Goal: Transaction & Acquisition: Purchase product/service

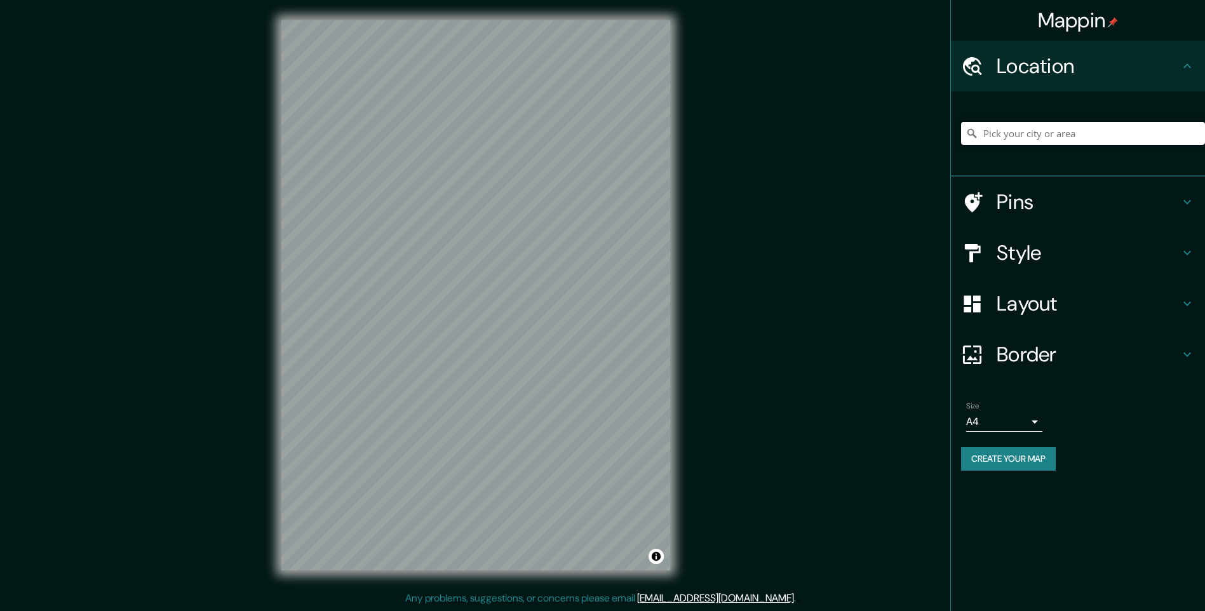
click at [1010, 143] on input "Pick your city or area" at bounding box center [1083, 133] width 244 height 23
type input "[GEOGRAPHIC_DATA]"
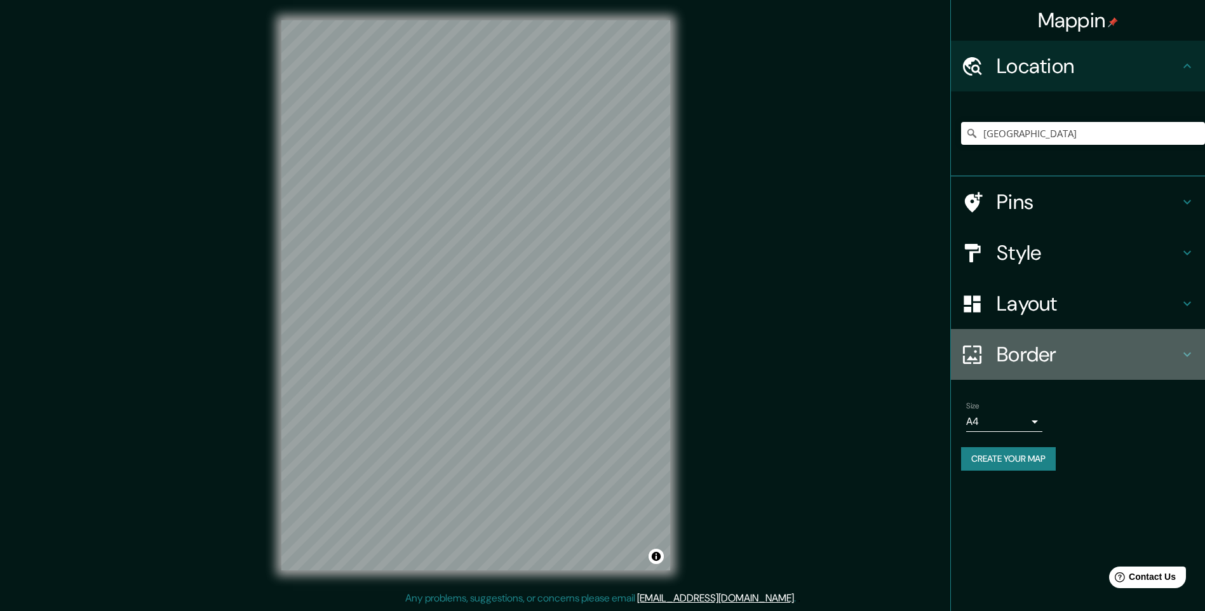
click at [1100, 367] on h4 "Border" at bounding box center [1088, 354] width 183 height 25
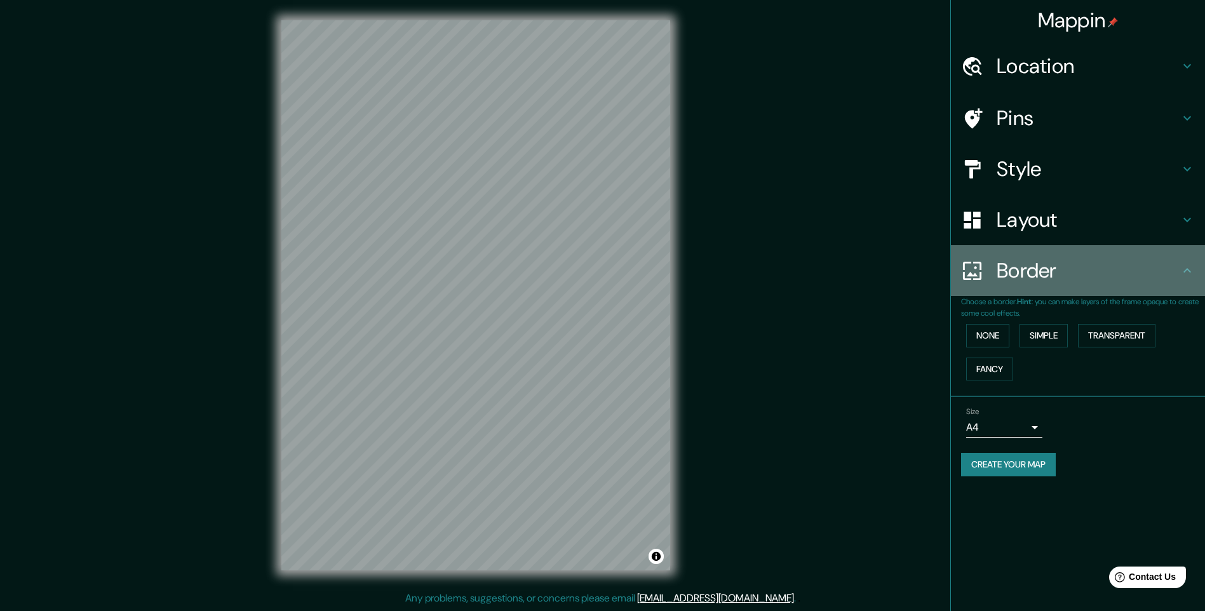
click at [1132, 283] on h4 "Border" at bounding box center [1088, 270] width 183 height 25
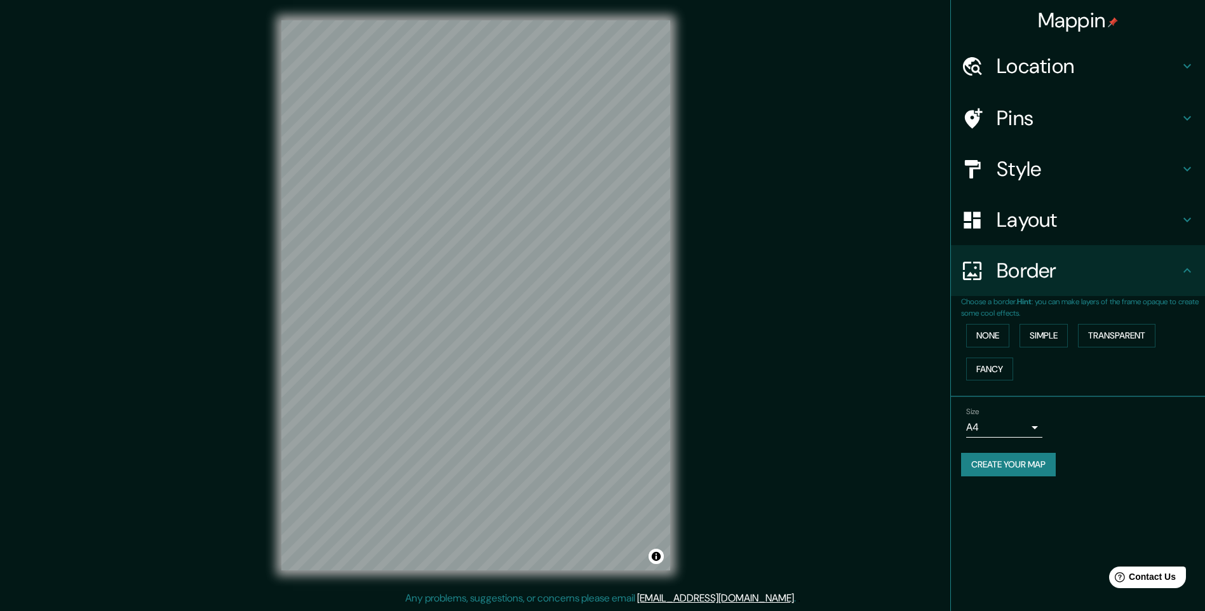
click at [1132, 233] on h4 "Layout" at bounding box center [1088, 219] width 183 height 25
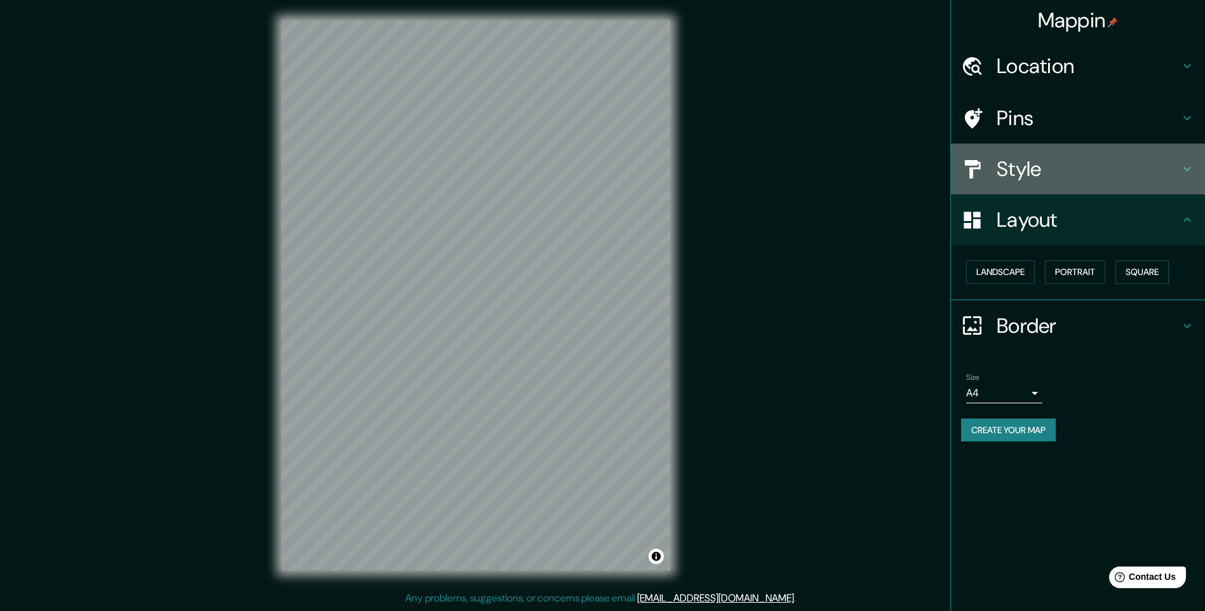
click at [1088, 182] on h4 "Style" at bounding box center [1088, 168] width 183 height 25
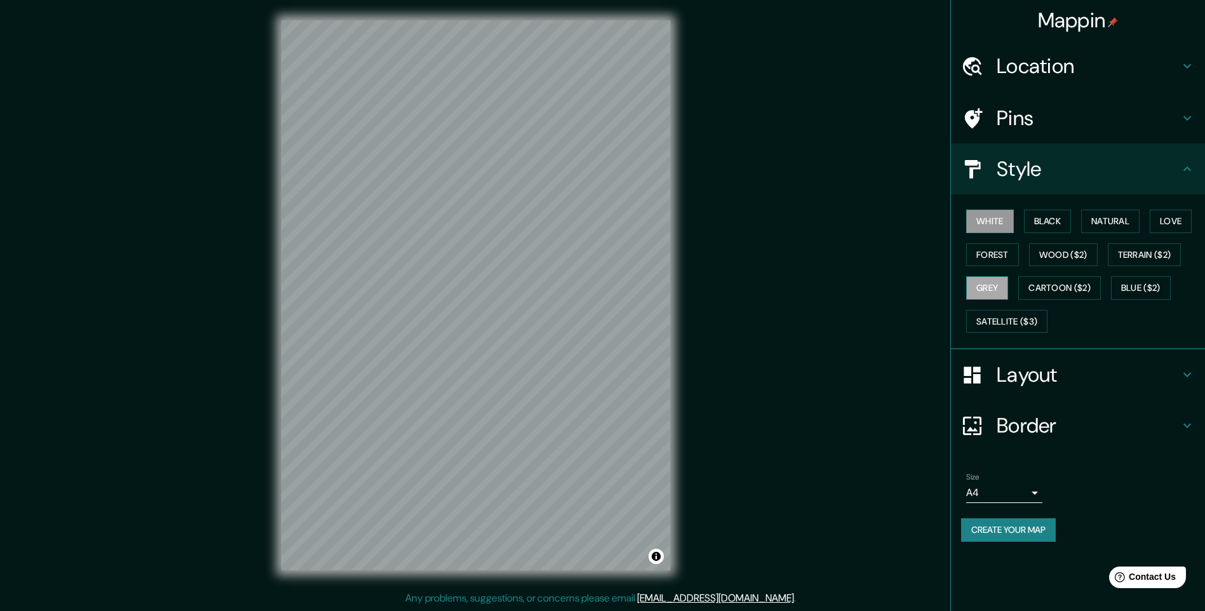
click at [1008, 300] on button "Grey" at bounding box center [987, 288] width 42 height 24
click at [1019, 267] on button "Forest" at bounding box center [992, 255] width 53 height 24
click at [1150, 233] on button "Love" at bounding box center [1171, 222] width 42 height 24
click at [1047, 272] on div "White Black Natural Love Forest Wood ($2) Terrain ($2) Grey Cartoon ($2) Blue (…" at bounding box center [1083, 271] width 244 height 133
click at [1046, 233] on button "Black" at bounding box center [1048, 222] width 48 height 24
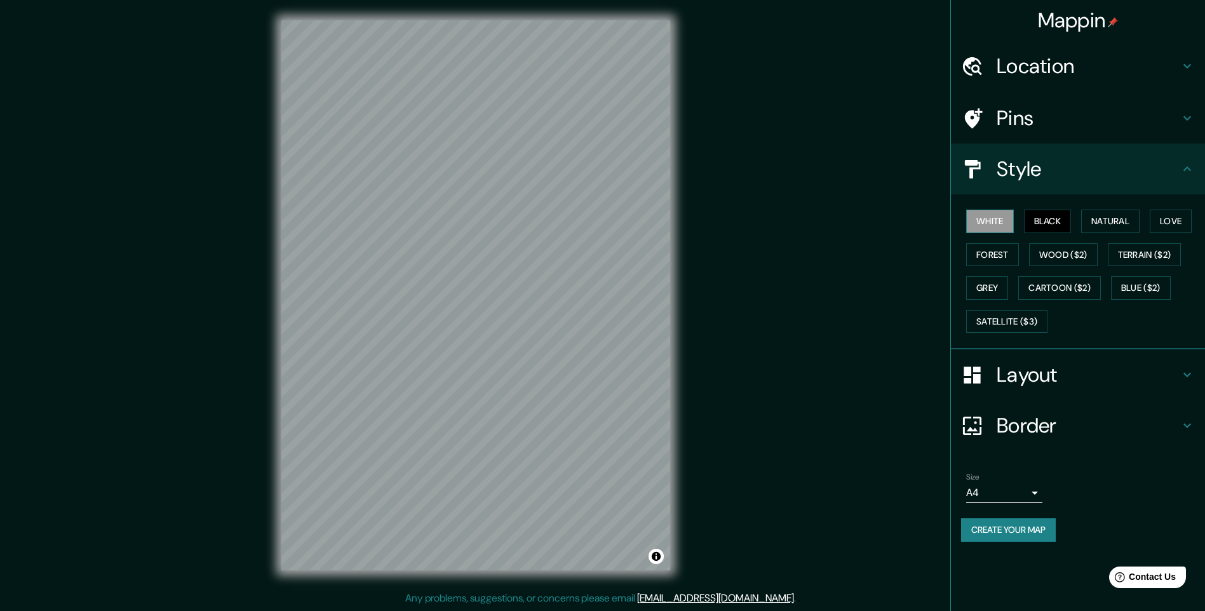
click at [987, 233] on button "White" at bounding box center [990, 222] width 48 height 24
click at [1104, 233] on button "Natural" at bounding box center [1110, 222] width 58 height 24
click at [1019, 267] on button "Forest" at bounding box center [992, 255] width 53 height 24
click at [1020, 542] on button "Create your map" at bounding box center [1008, 530] width 95 height 24
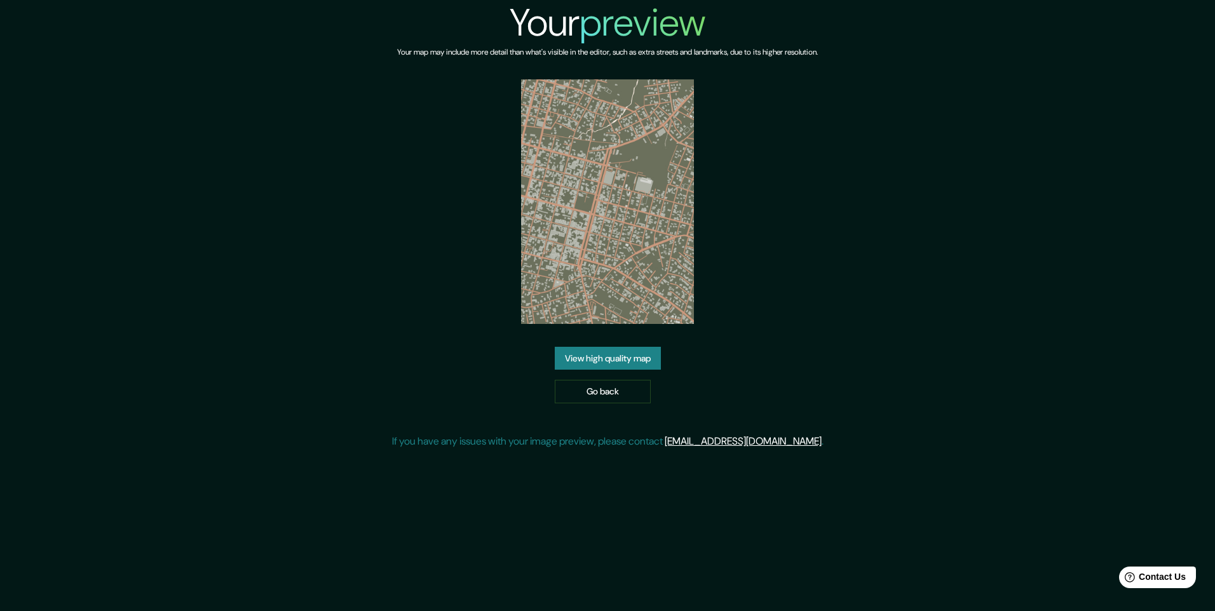
click at [628, 370] on link "View high quality map" at bounding box center [608, 359] width 106 height 24
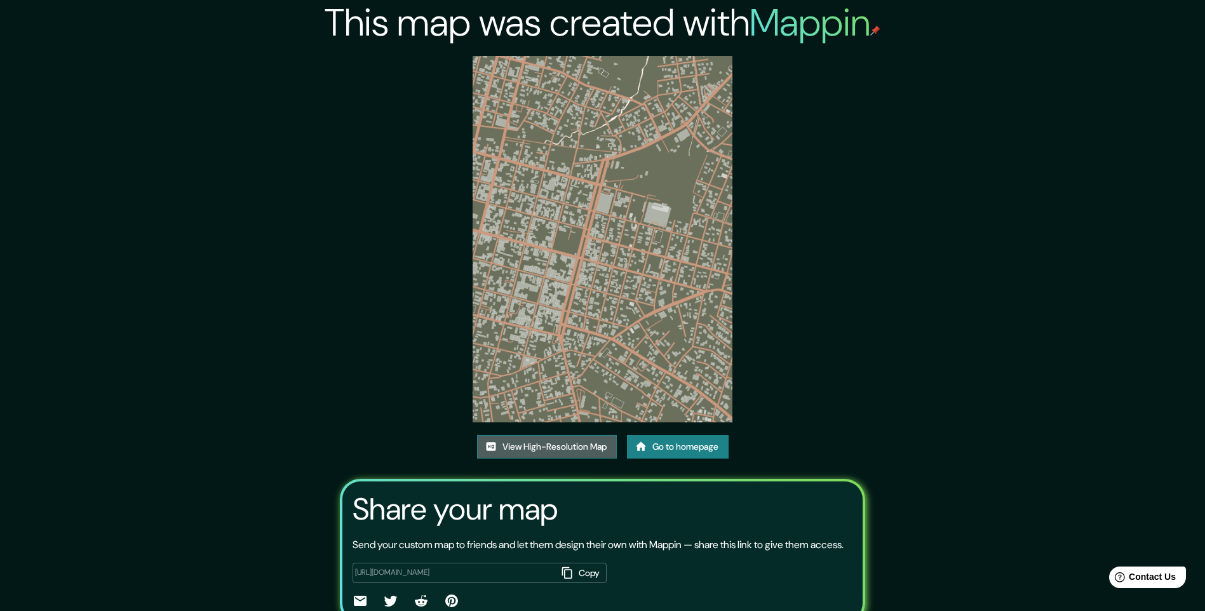
click at [555, 459] on link "View High-Resolution Map" at bounding box center [547, 447] width 140 height 24
